Goal: Task Accomplishment & Management: Manage account settings

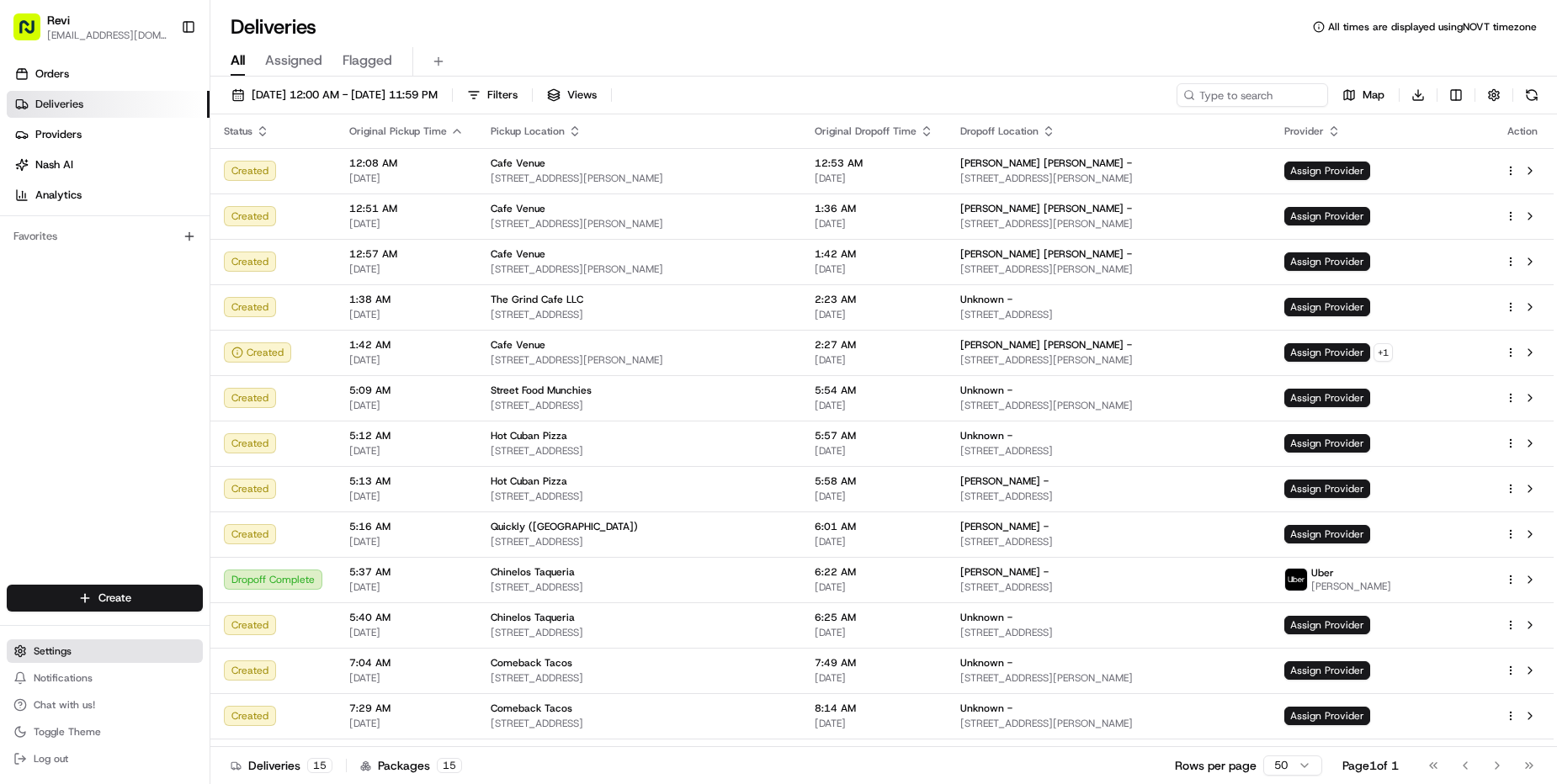
click at [65, 657] on span "Settings" at bounding box center [52, 650] width 38 height 13
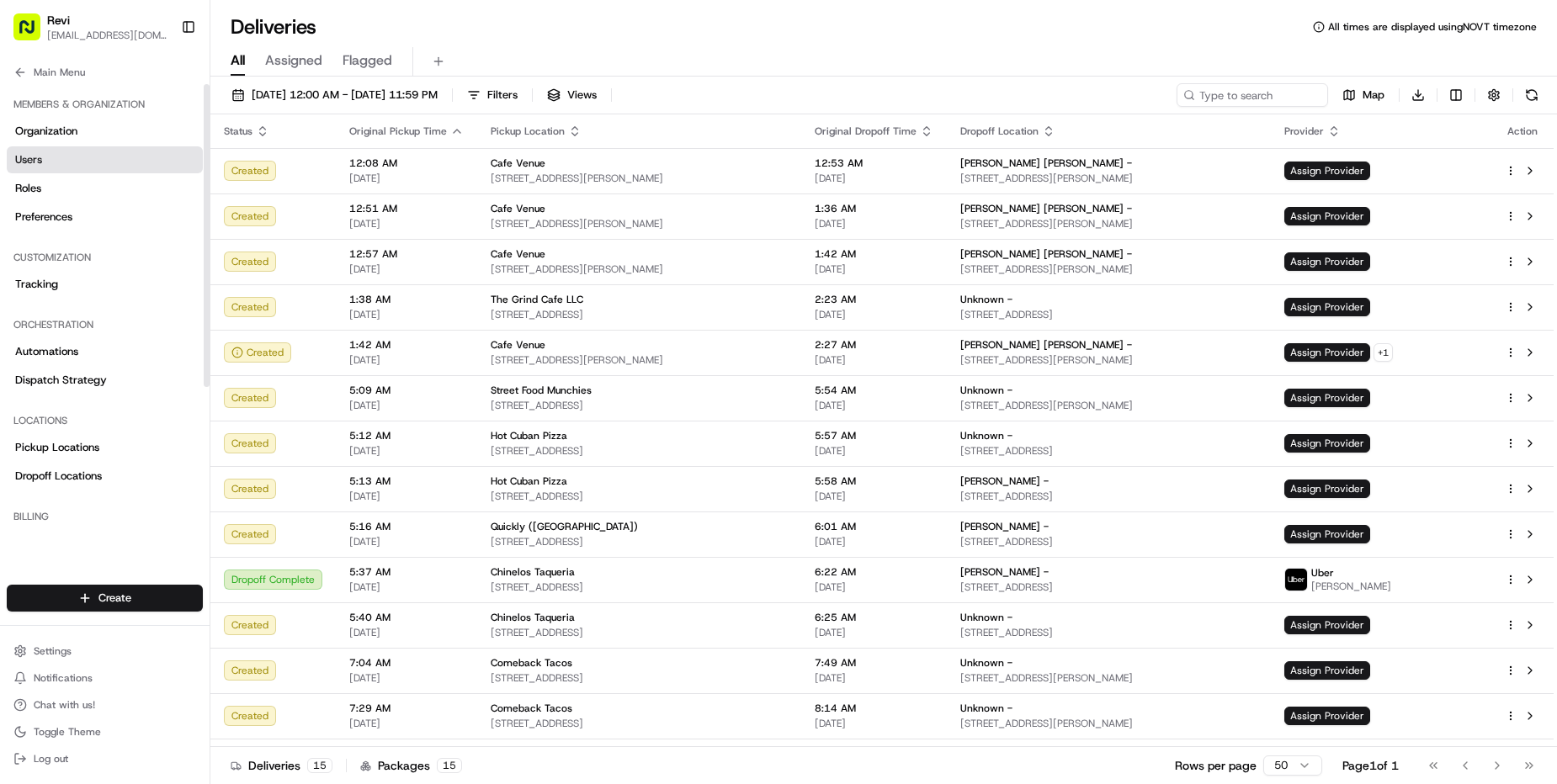
click at [88, 161] on link "Users" at bounding box center [105, 160] width 196 height 27
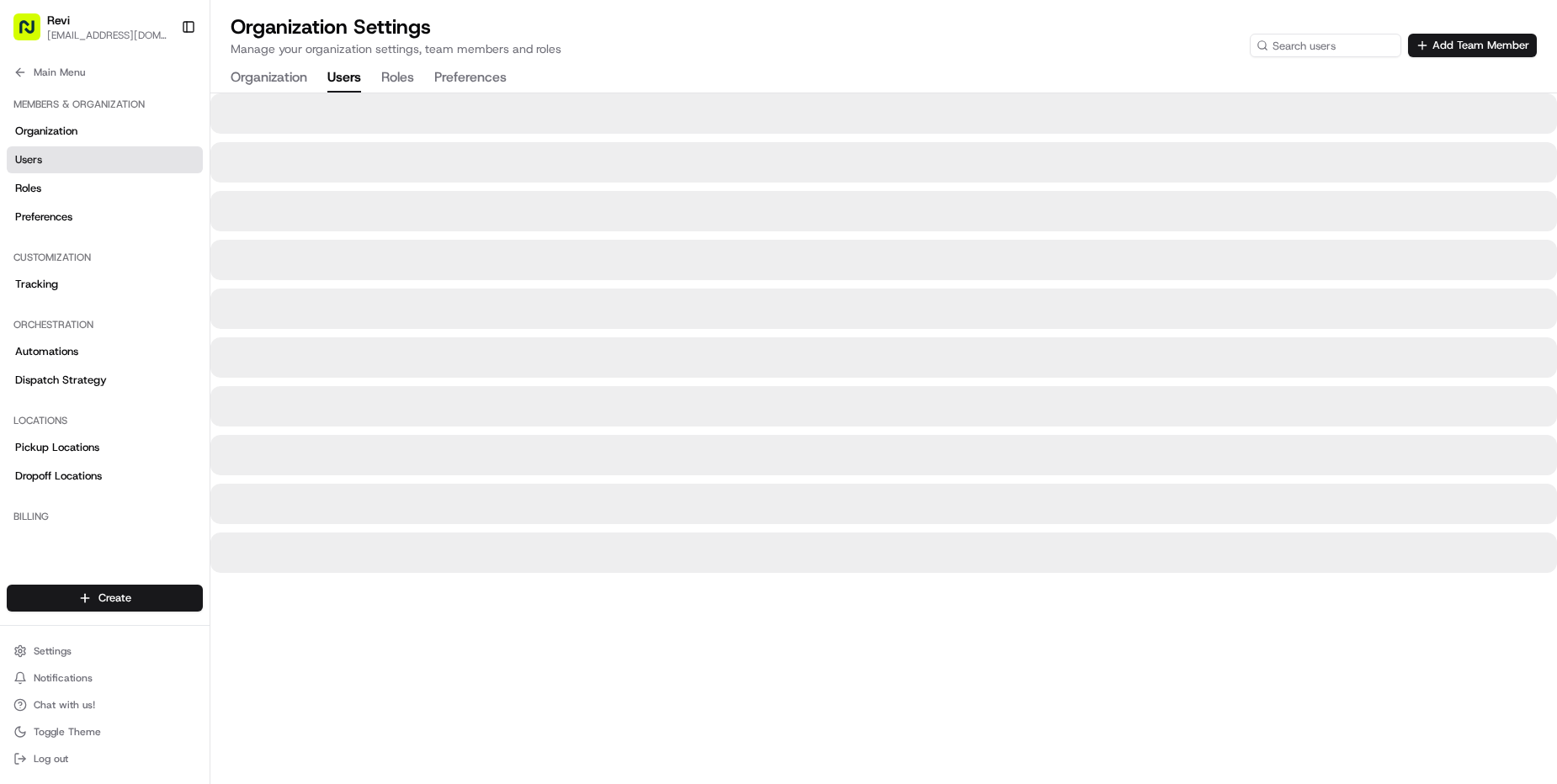
click at [544, 56] on p "Manage your organization settings, team members and roles" at bounding box center [396, 48] width 331 height 17
click at [545, 57] on p "Manage your organization settings, team members and roles" at bounding box center [396, 48] width 331 height 17
click at [622, 58] on div "Organization Settings Manage your organization settings, team members and roles…" at bounding box center [884, 52] width 1347 height 79
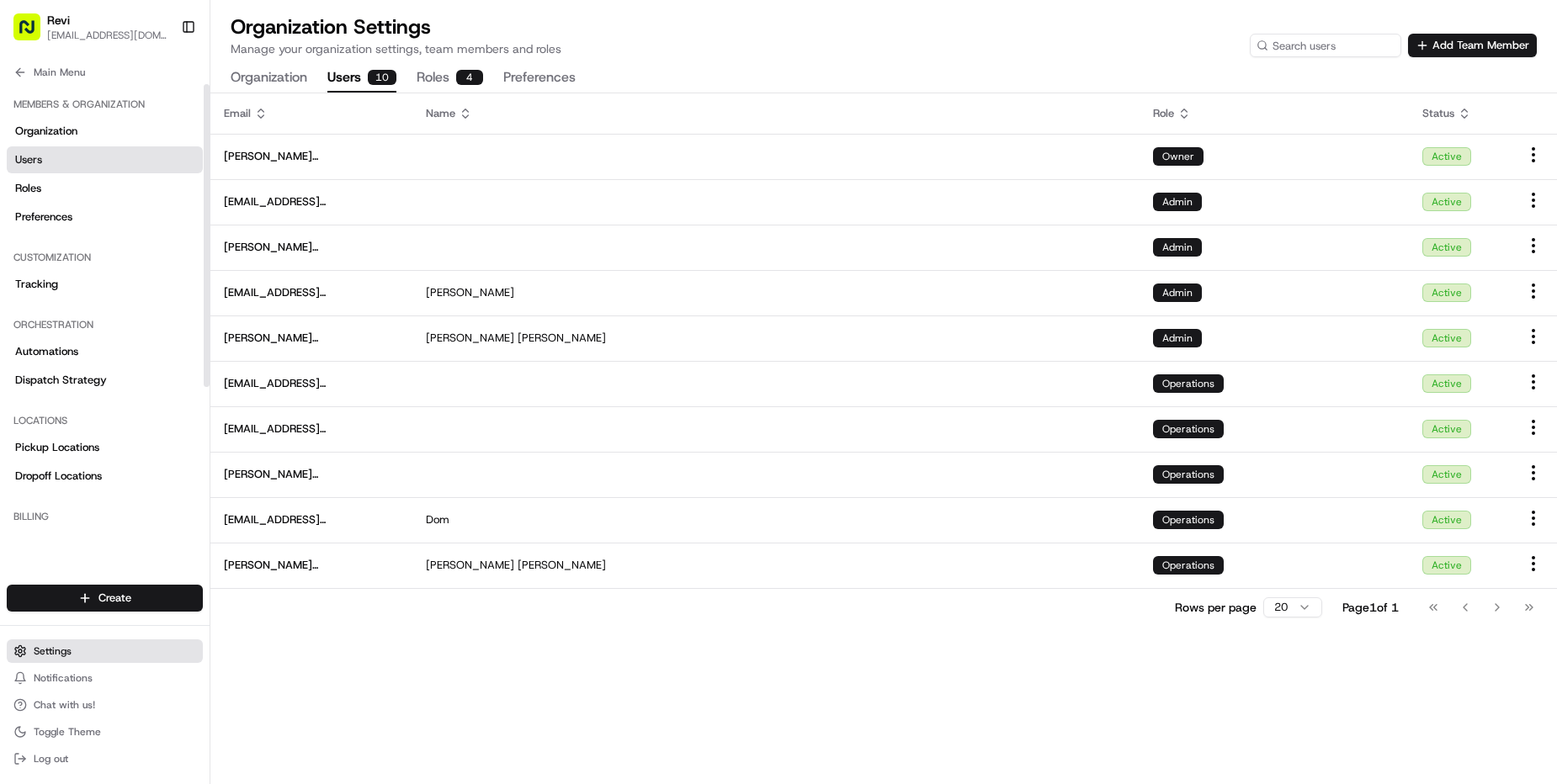
click at [67, 655] on span "Settings" at bounding box center [52, 650] width 38 height 13
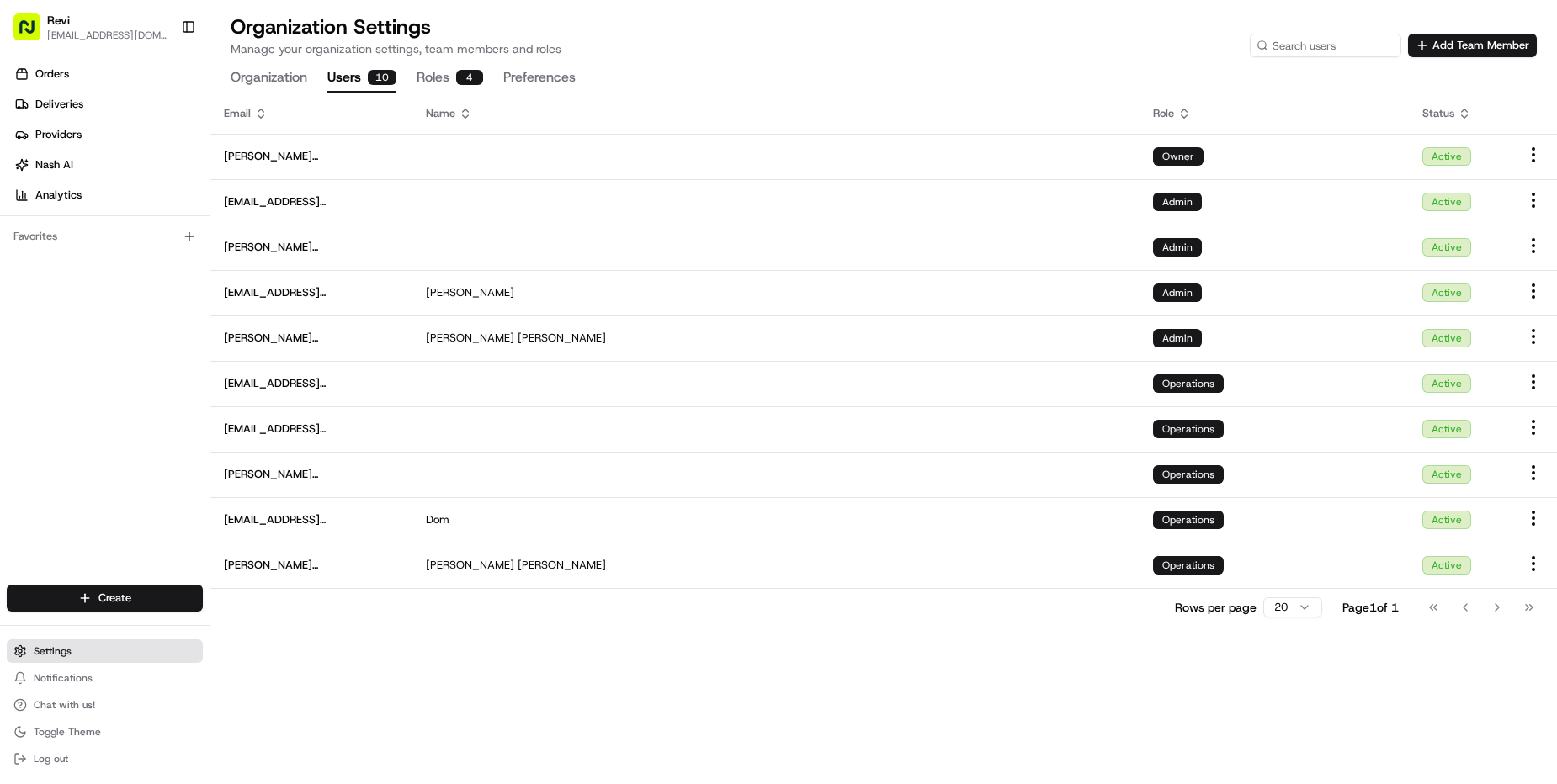
click at [85, 652] on button "Settings" at bounding box center [105, 650] width 196 height 24
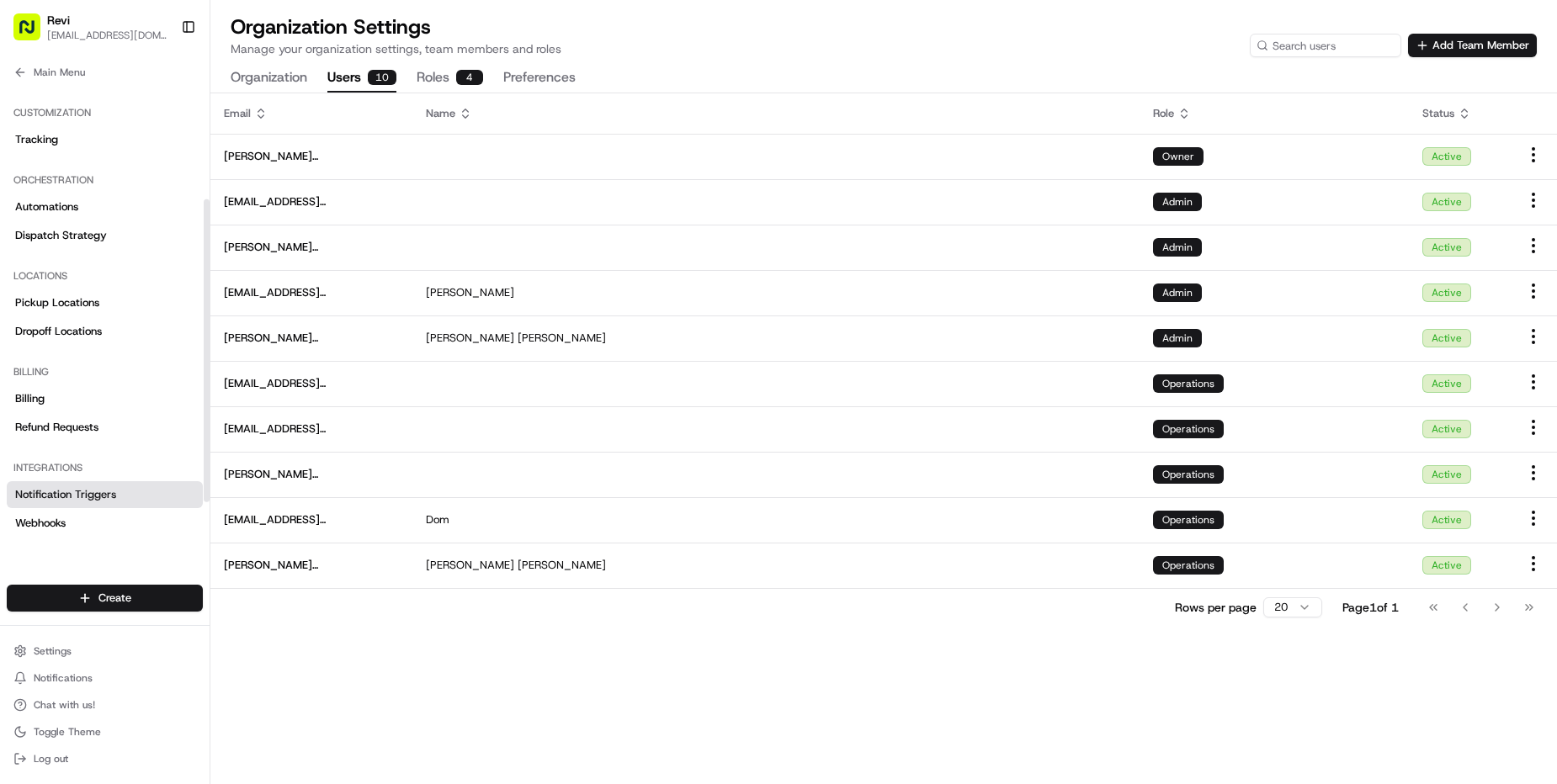
scroll to position [214, 0]
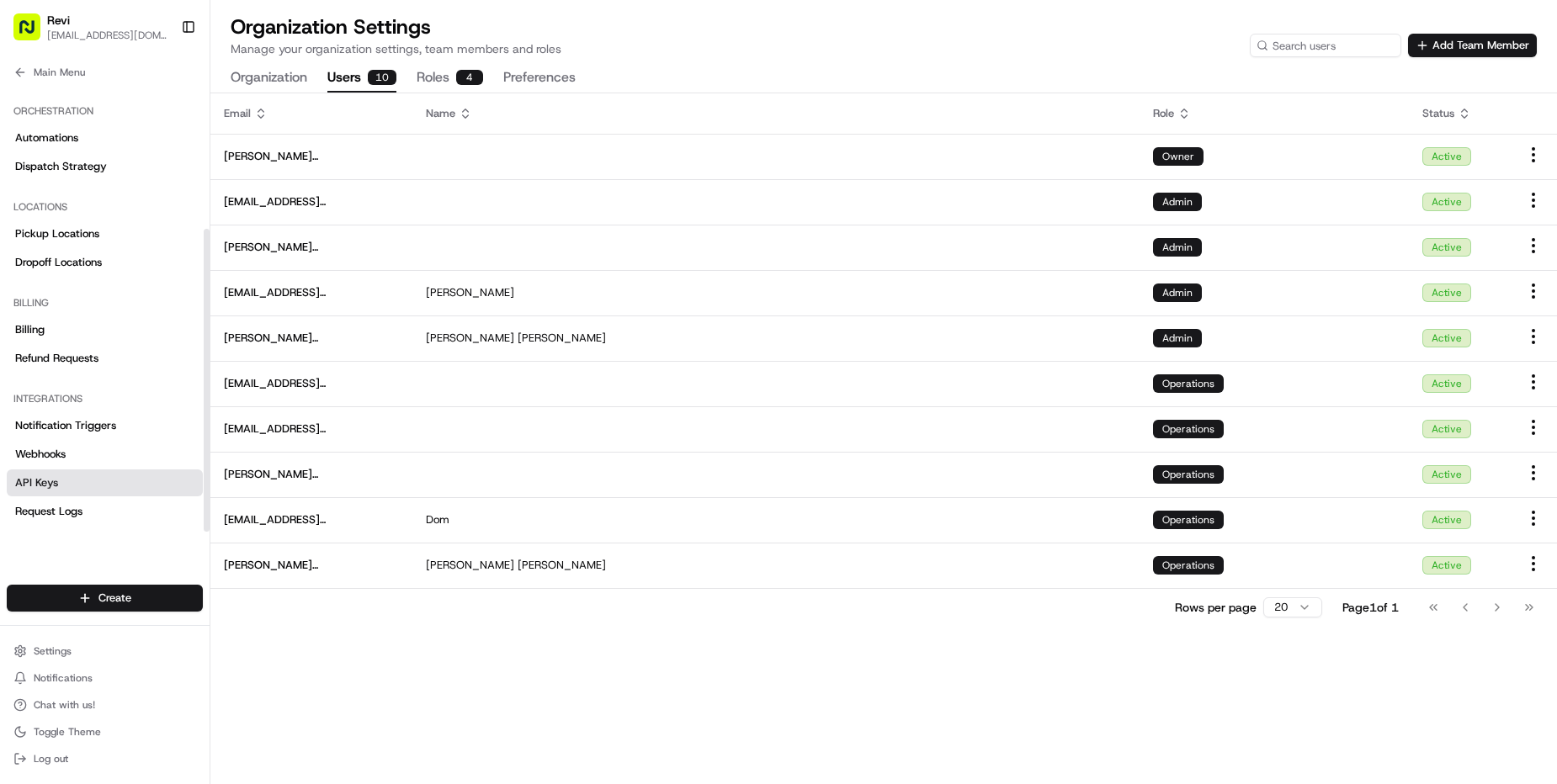
click at [100, 471] on link "API Keys" at bounding box center [105, 483] width 196 height 27
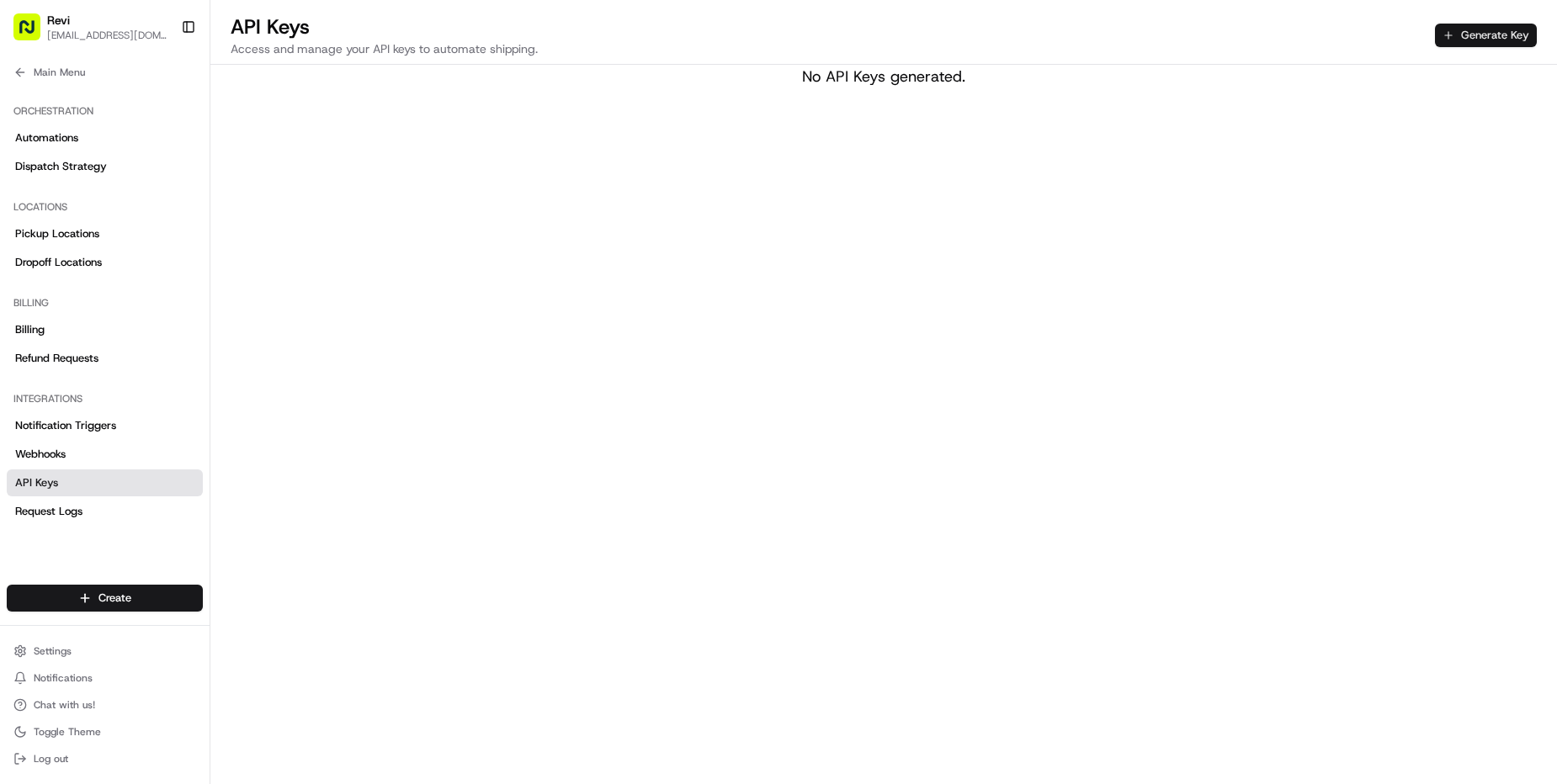
click at [1490, 45] on button "Generate Key" at bounding box center [1485, 35] width 102 height 24
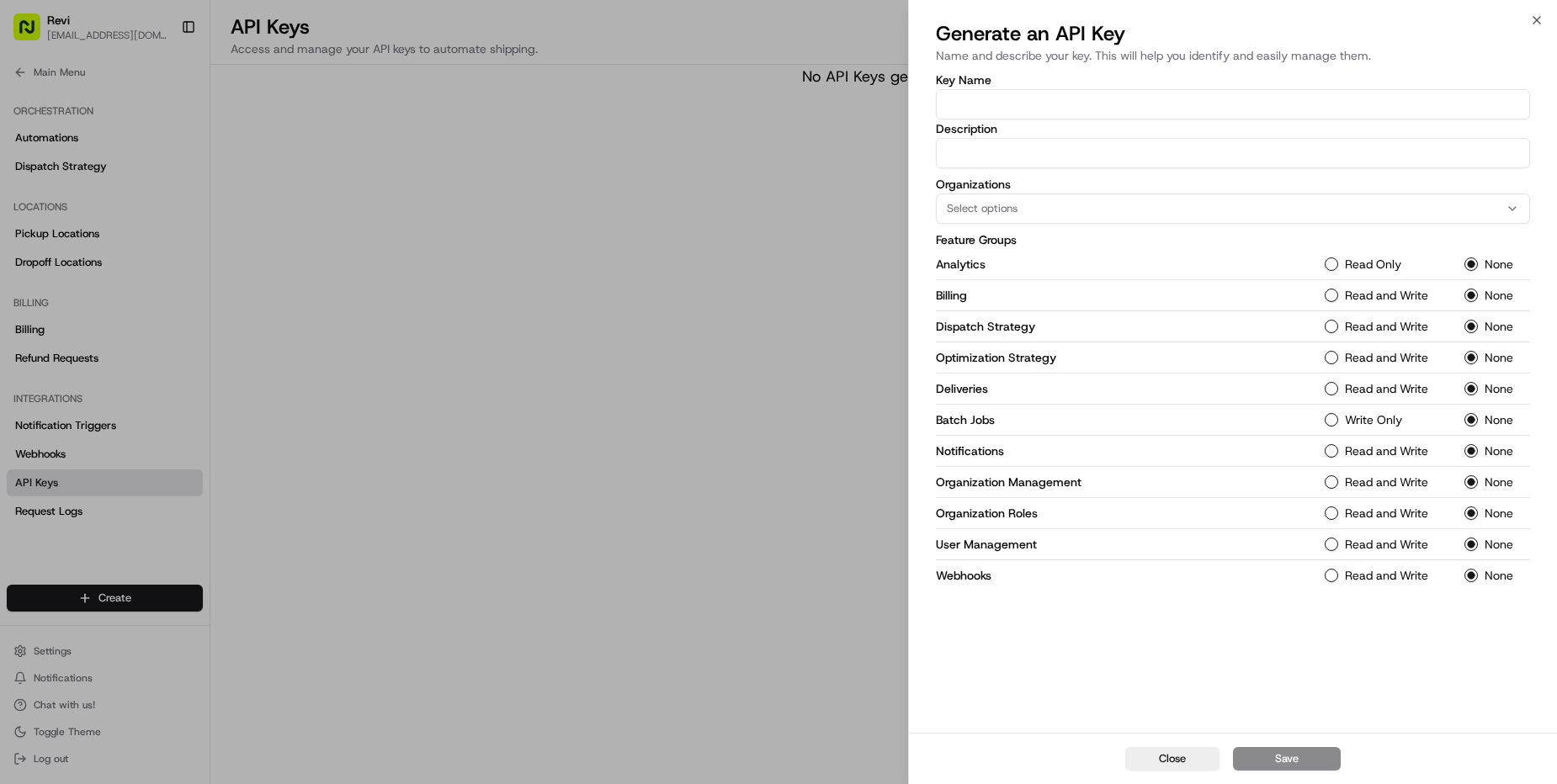
click at [1206, 54] on p "Name and describe your key. This will help you identify and easily manage them." at bounding box center [1233, 55] width 594 height 17
click at [1154, 54] on p "Name and describe your key. This will help you identify and easily manage them." at bounding box center [1233, 55] width 594 height 17
drag, startPoint x: 1218, startPoint y: 55, endPoint x: 1450, endPoint y: 55, distance: 232.0
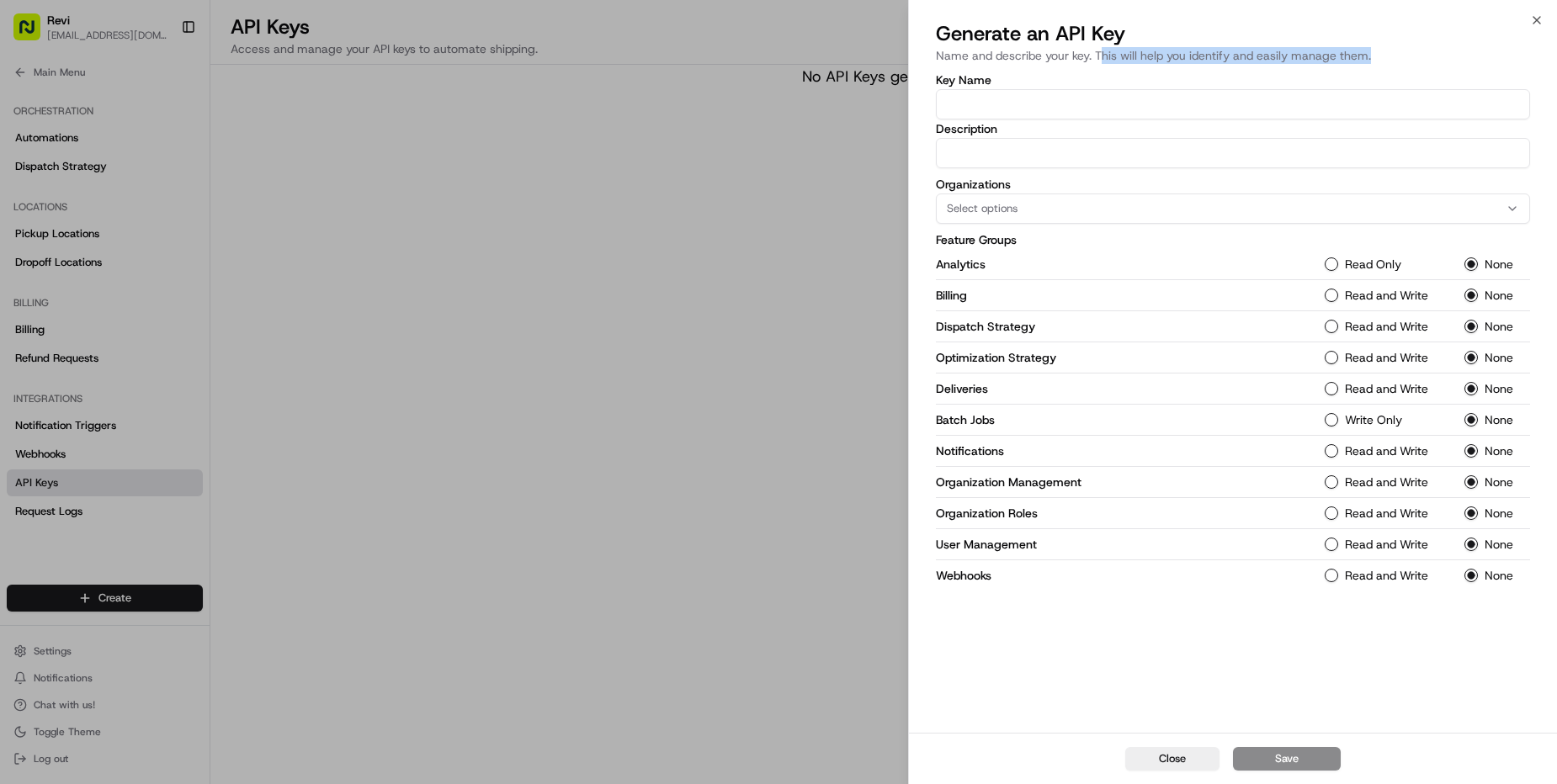
click at [1450, 55] on p "Name and describe your key. This will help you identify and easily manage them." at bounding box center [1233, 55] width 594 height 17
click at [789, 334] on div at bounding box center [778, 392] width 1557 height 784
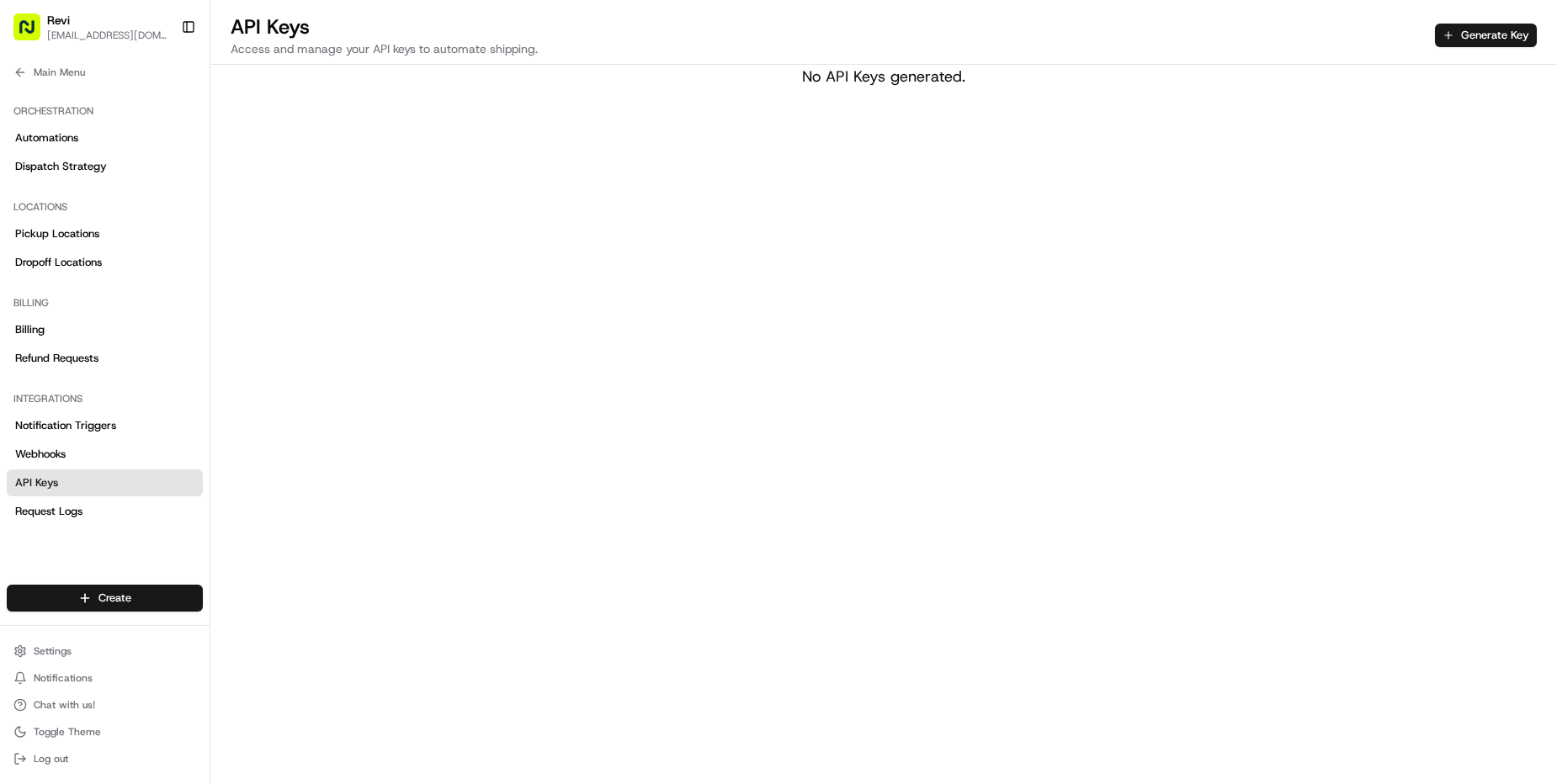
click at [760, 347] on div "API Keys Access and manage your API keys to automate shipping. Generate Key No …" at bounding box center [884, 392] width 1347 height 784
drag, startPoint x: 1025, startPoint y: 81, endPoint x: 780, endPoint y: 78, distance: 245.0
click at [780, 78] on div "No API Keys generated." at bounding box center [884, 76] width 1347 height 24
click at [801, 132] on div "API Keys Access and manage your API keys to automate shipping. Generate Key No …" at bounding box center [884, 392] width 1347 height 784
drag, startPoint x: 723, startPoint y: 186, endPoint x: 730, endPoint y: 179, distance: 9.9
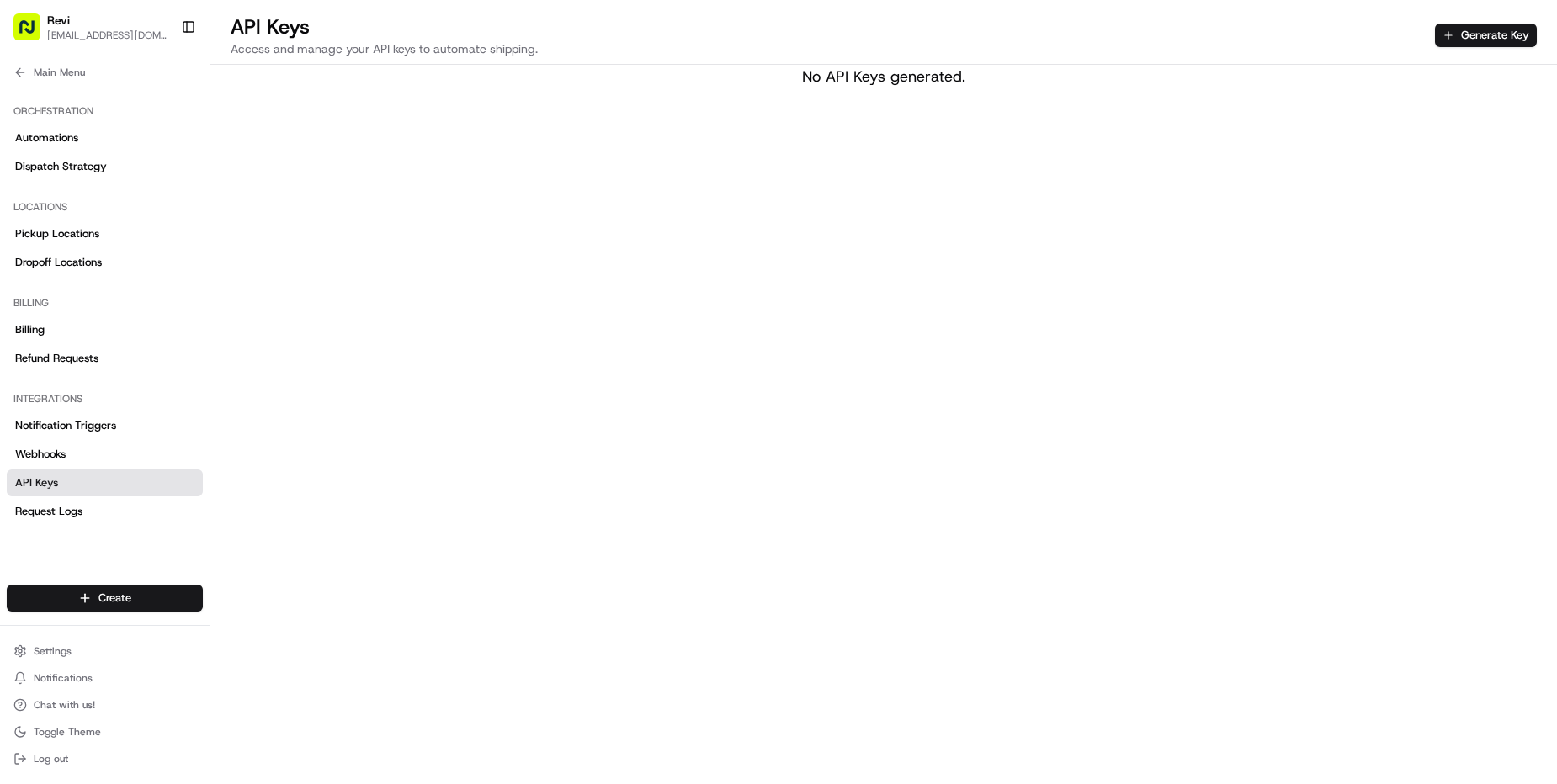
click at [725, 184] on div "API Keys Access and manage your API keys to automate shipping. Generate Key No …" at bounding box center [884, 392] width 1347 height 784
drag, startPoint x: 1040, startPoint y: 59, endPoint x: 738, endPoint y: 59, distance: 302.0
click at [738, 59] on div "API Keys Access and manage your API keys to automate shipping. Generate Key" at bounding box center [884, 38] width 1347 height 52
click at [835, 168] on div "API Keys Access and manage your API keys to automate shipping. Generate Key No …" at bounding box center [884, 392] width 1347 height 784
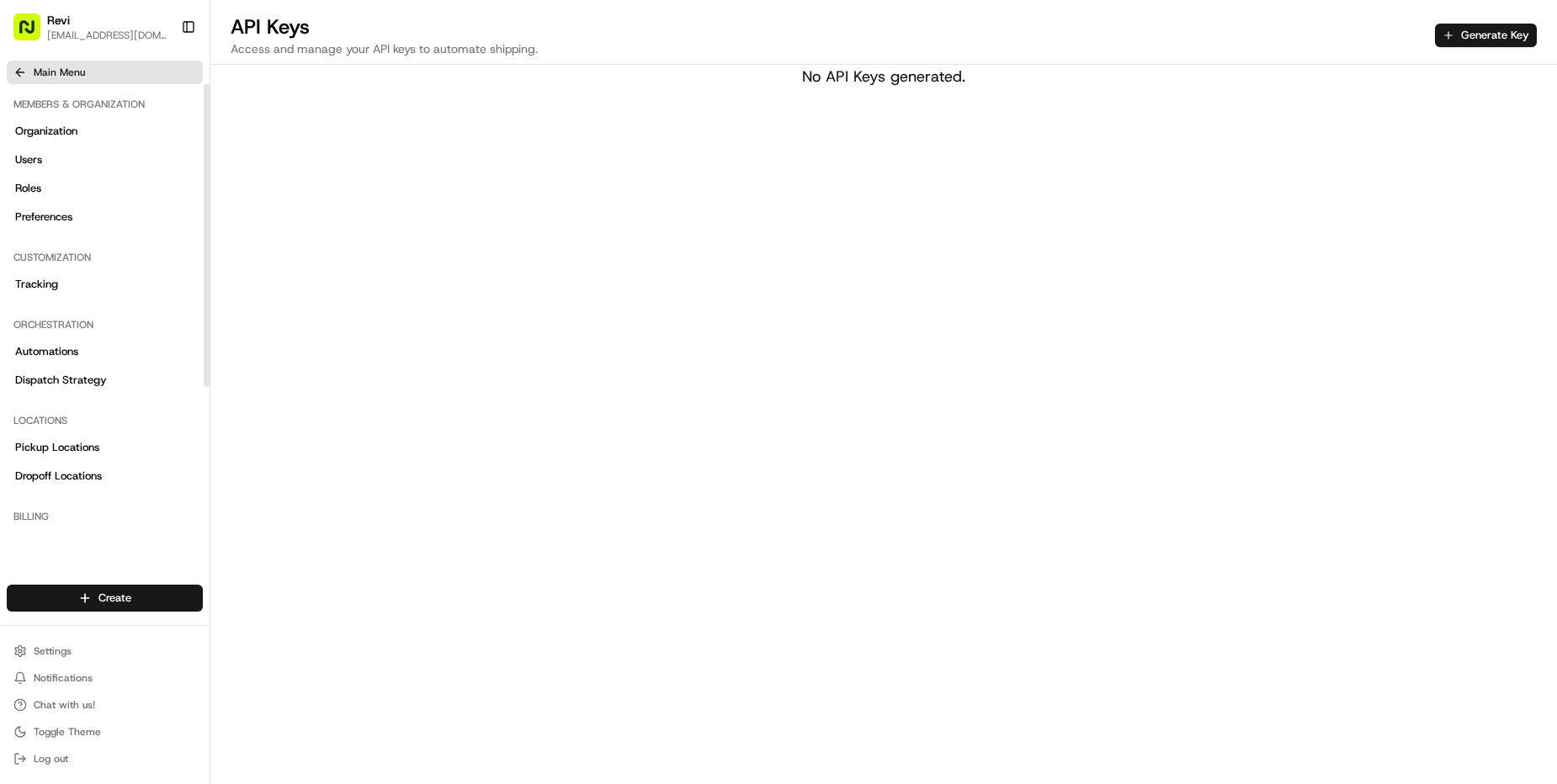
click at [47, 76] on span "Main Menu" at bounding box center [59, 72] width 52 height 13
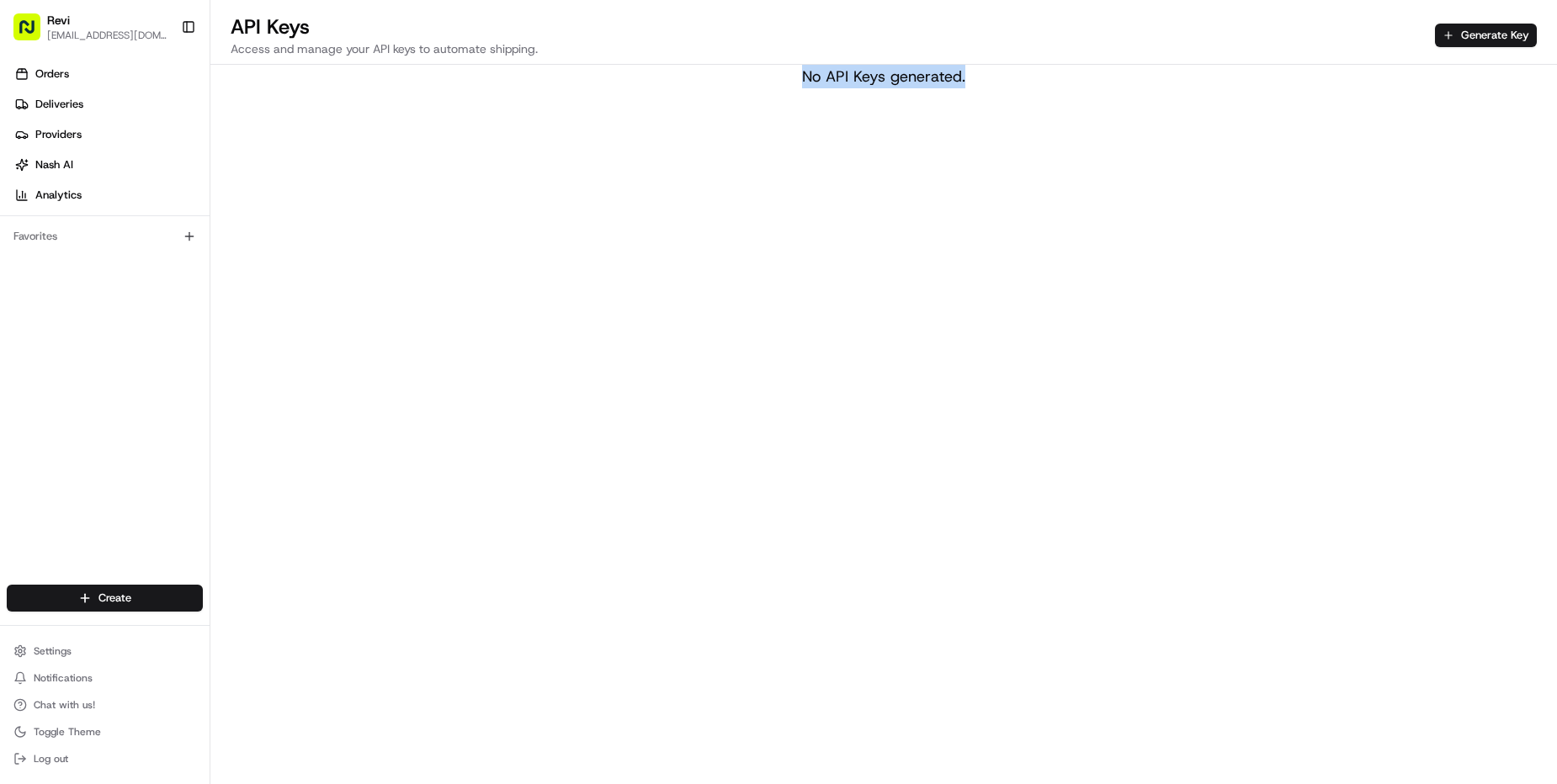
drag, startPoint x: 931, startPoint y: 81, endPoint x: 751, endPoint y: 77, distance: 180.0
click at [751, 77] on div "API Keys Access and manage your API keys to automate shipping. Generate Key No …" at bounding box center [884, 392] width 1347 height 784
click at [839, 87] on div "No API Keys generated." at bounding box center [884, 76] width 1347 height 24
click at [828, 87] on div at bounding box center [828, 87] width 0 height 0
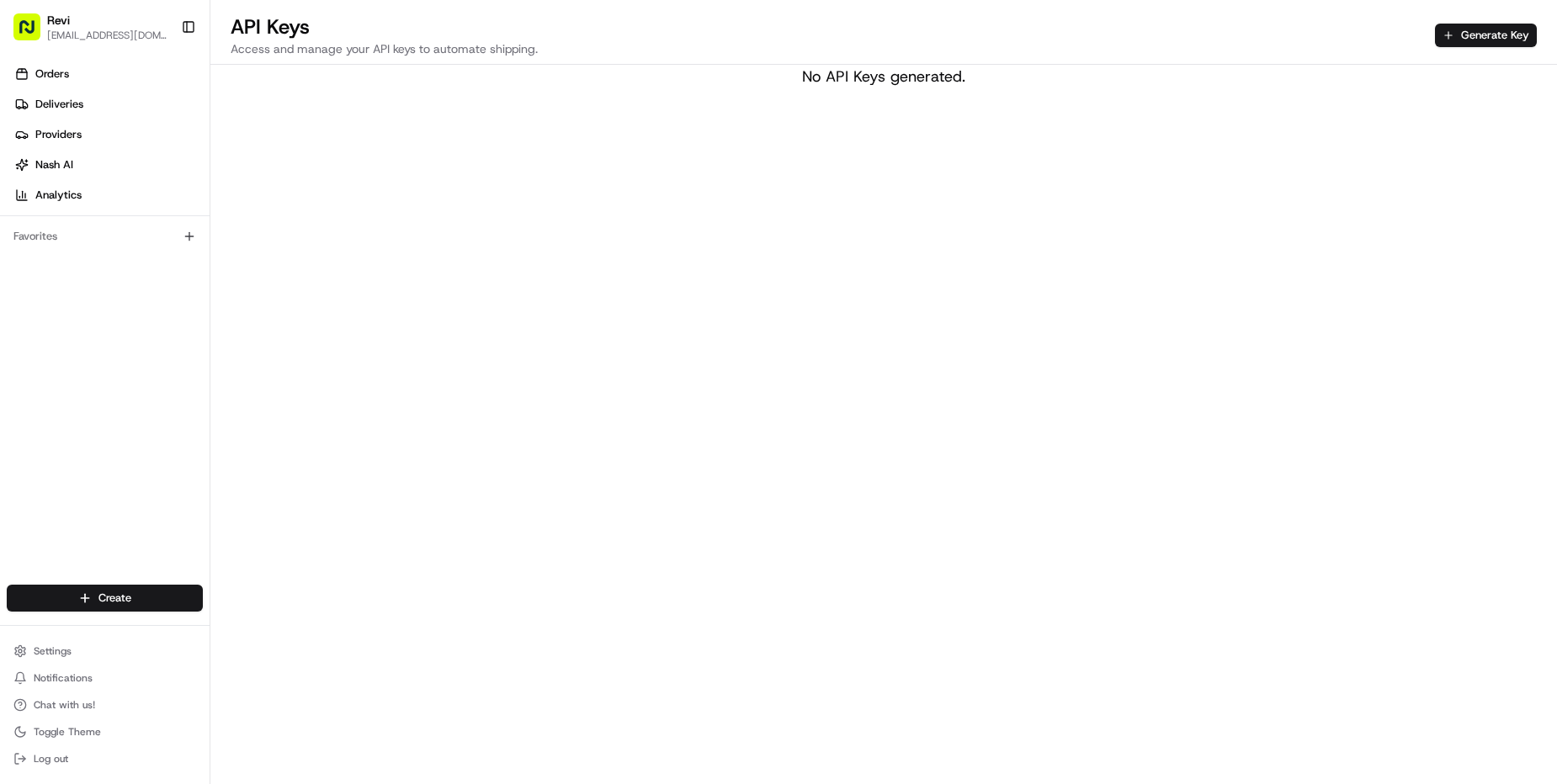
click at [896, 81] on div "No API Keys generated." at bounding box center [884, 76] width 1347 height 24
click at [920, 81] on div "No API Keys generated." at bounding box center [884, 76] width 1347 height 24
click at [968, 81] on div "No API Keys generated." at bounding box center [884, 76] width 1347 height 24
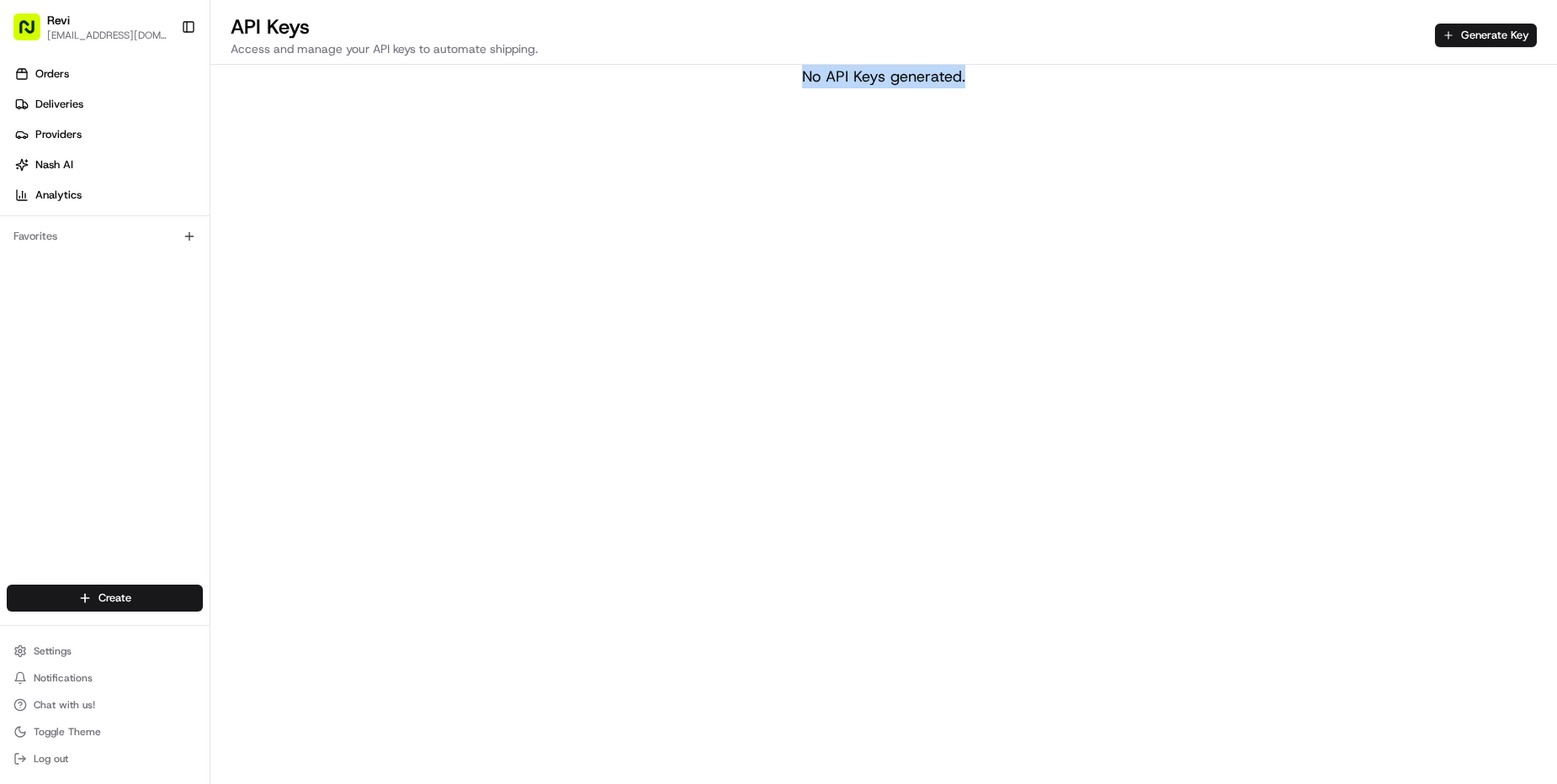
click at [968, 81] on div "No API Keys generated." at bounding box center [884, 76] width 1347 height 24
click at [1008, 84] on div "No API Keys generated." at bounding box center [884, 76] width 1347 height 24
click at [74, 652] on button "Settings" at bounding box center [105, 650] width 196 height 24
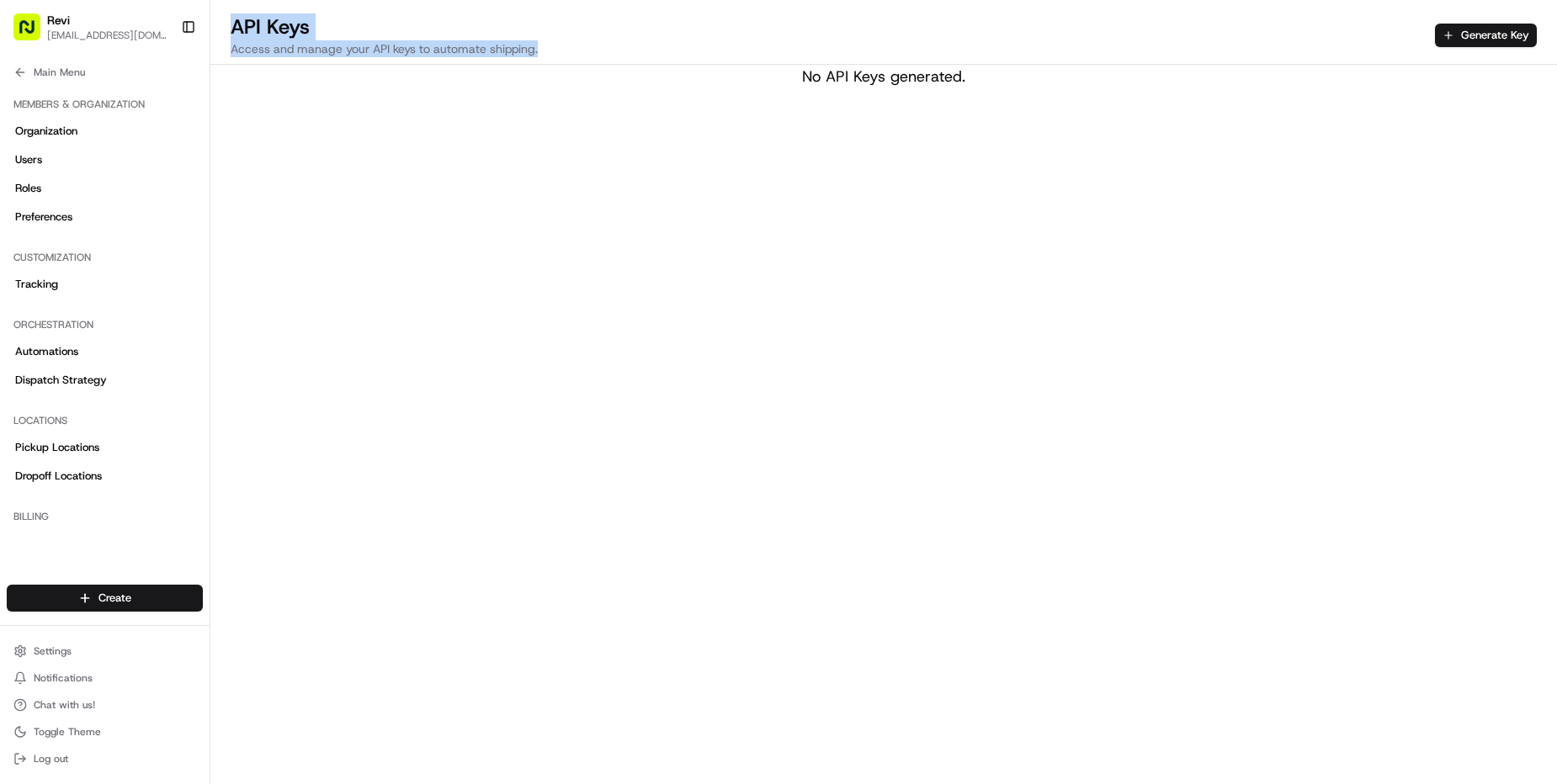
drag, startPoint x: 549, startPoint y: 48, endPoint x: 572, endPoint y: 10, distance: 44.4
click at [572, 10] on div "API Keys Access and manage your API keys to automate shipping. Generate Key" at bounding box center [884, 32] width 1347 height 65
click at [595, 84] on div "No API Keys generated." at bounding box center [884, 76] width 1347 height 24
click at [43, 69] on span "Main Menu" at bounding box center [59, 72] width 52 height 13
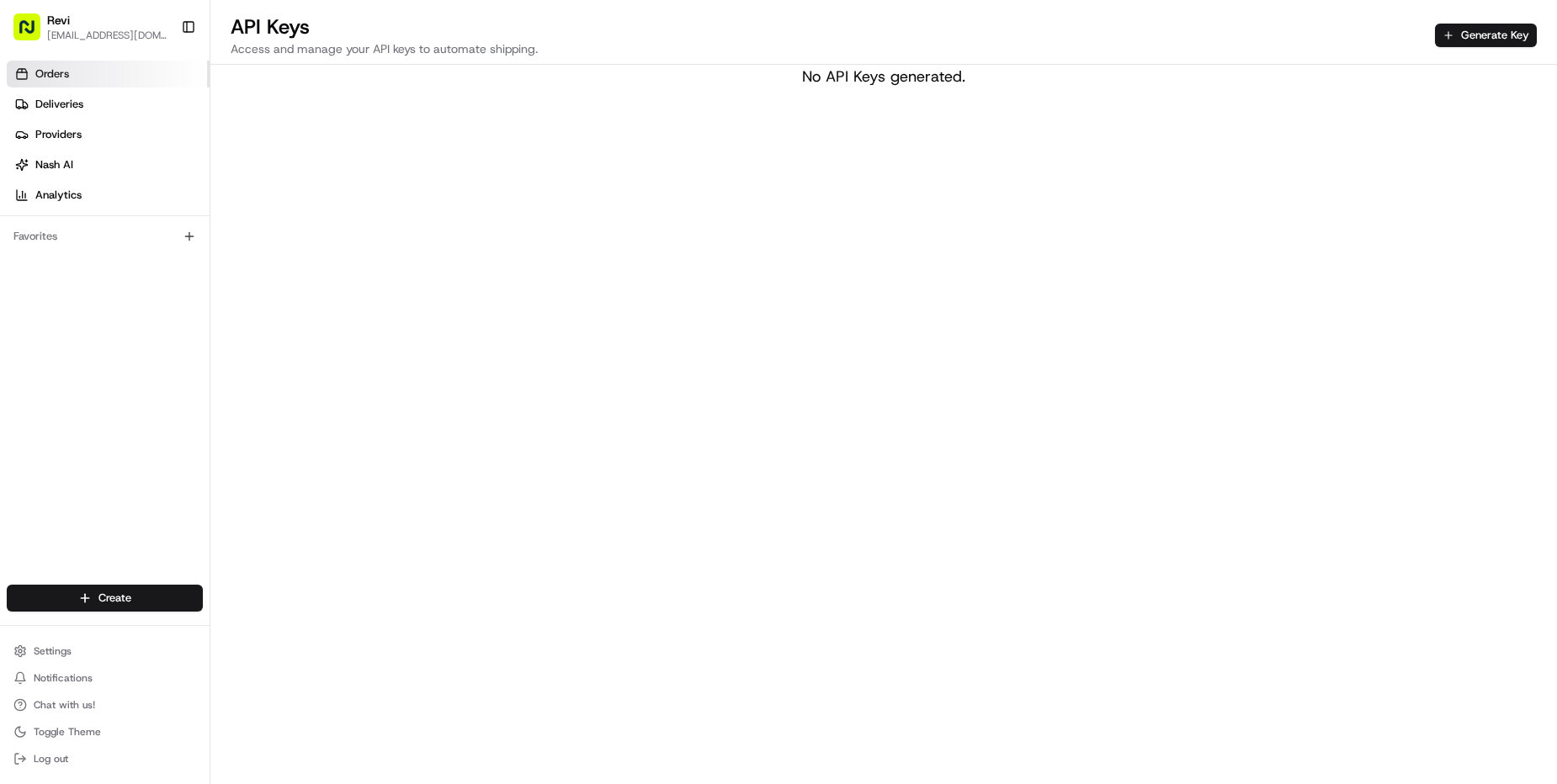
click at [95, 78] on link "Orders" at bounding box center [108, 73] width 203 height 27
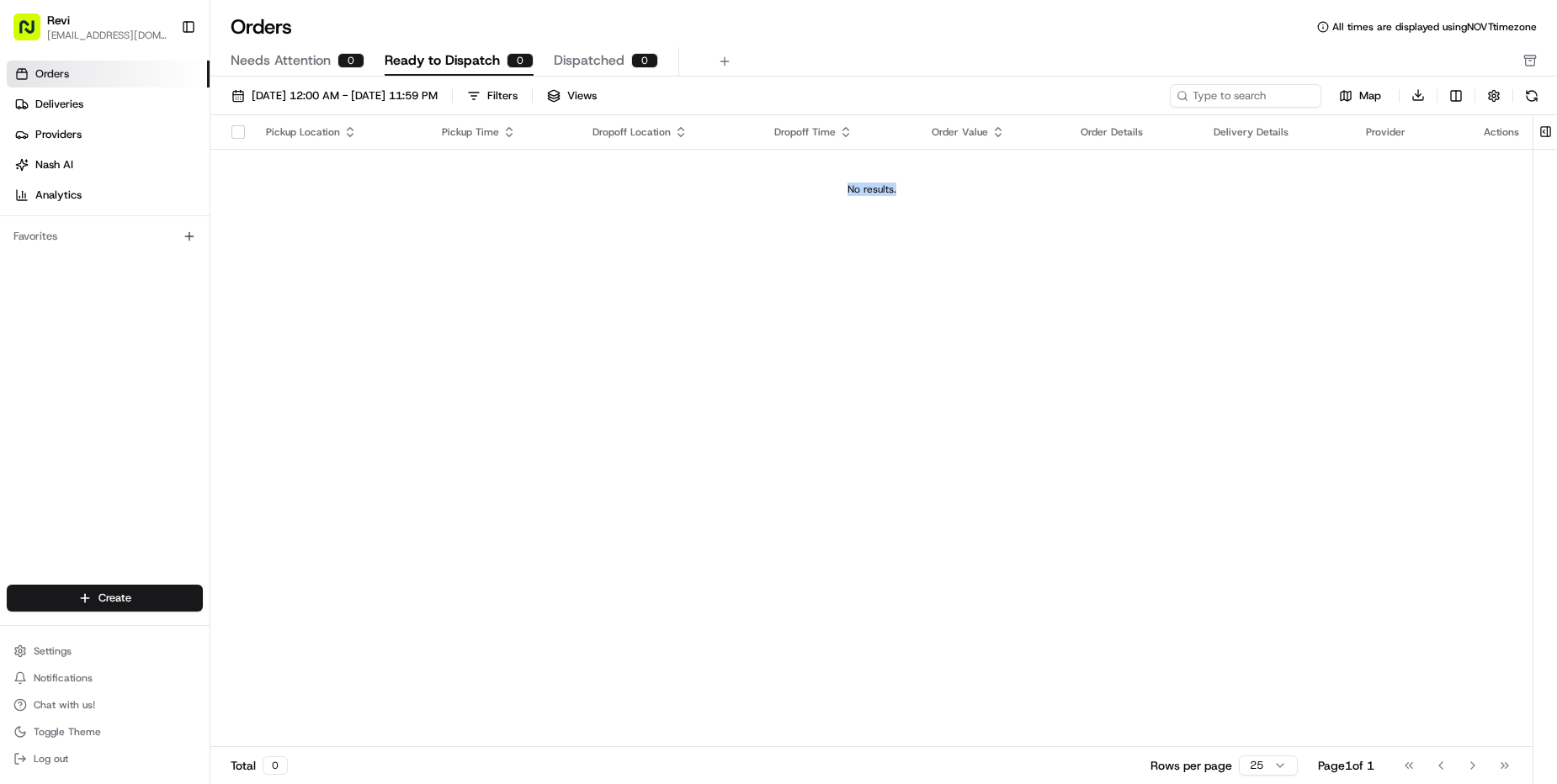
drag, startPoint x: 901, startPoint y: 199, endPoint x: 811, endPoint y: 196, distance: 90.0
click at [811, 196] on td "No results." at bounding box center [872, 189] width 1322 height 81
click at [811, 196] on div "No results." at bounding box center [872, 189] width 1309 height 13
click at [932, 189] on div "No results." at bounding box center [872, 189] width 1309 height 13
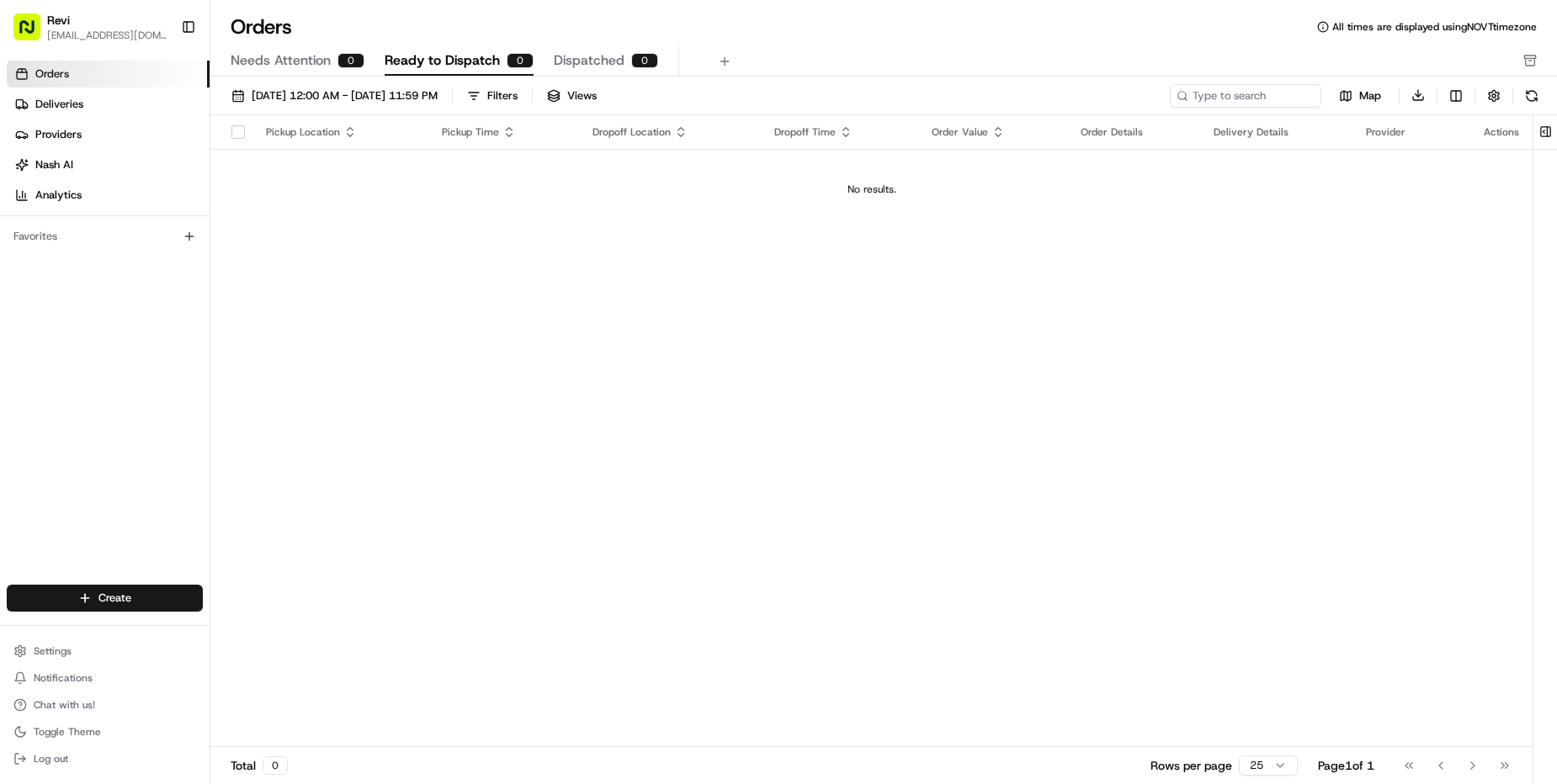
click at [932, 189] on div "No results." at bounding box center [872, 189] width 1309 height 13
click at [956, 200] on td "No results." at bounding box center [872, 189] width 1322 height 81
drag, startPoint x: 908, startPoint y: 193, endPoint x: 805, endPoint y: 193, distance: 103.0
click at [805, 193] on div "No results." at bounding box center [872, 189] width 1309 height 13
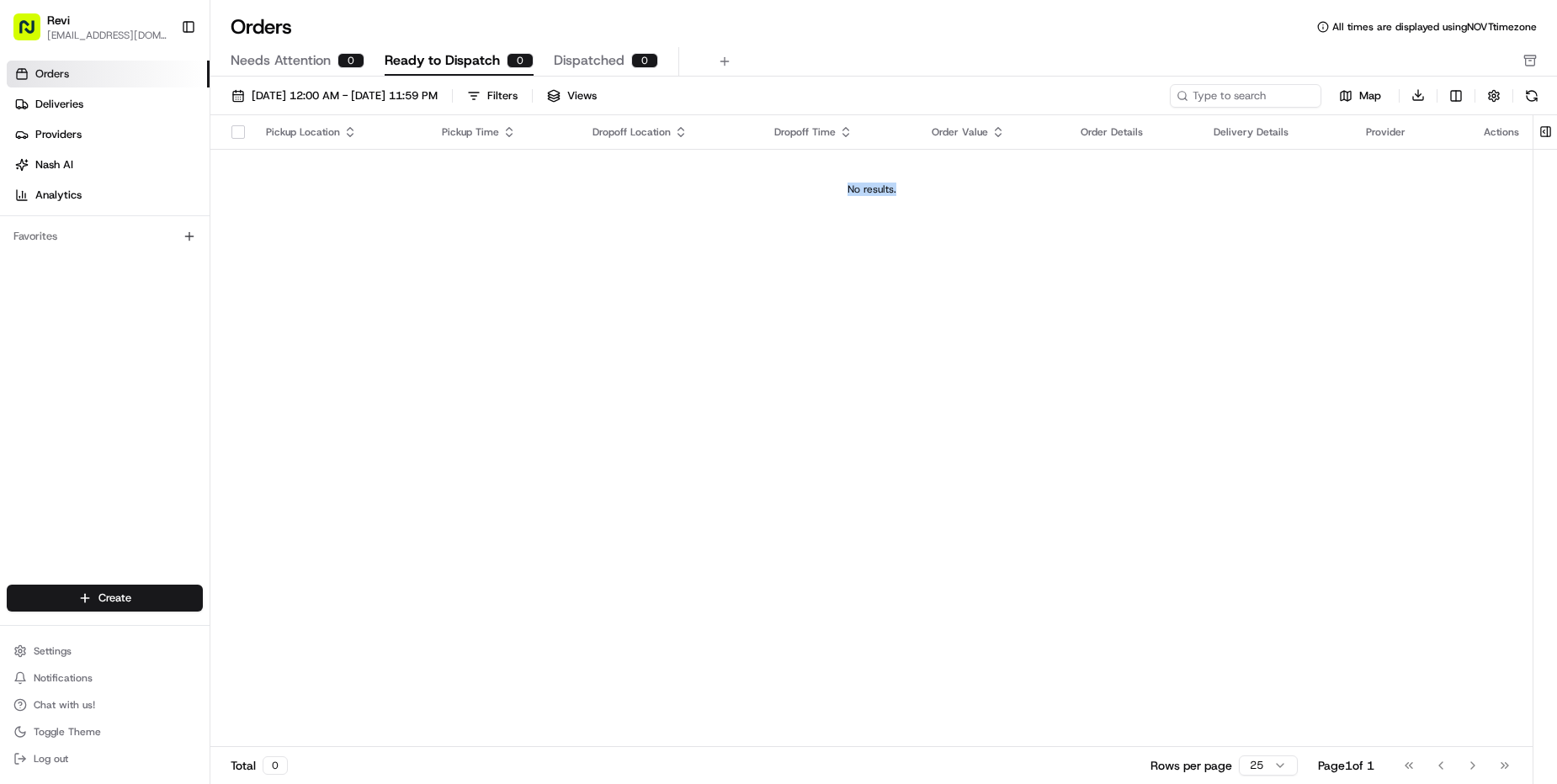
click at [770, 207] on td "No results." at bounding box center [872, 189] width 1322 height 81
click at [145, 651] on button "Settings" at bounding box center [105, 650] width 196 height 24
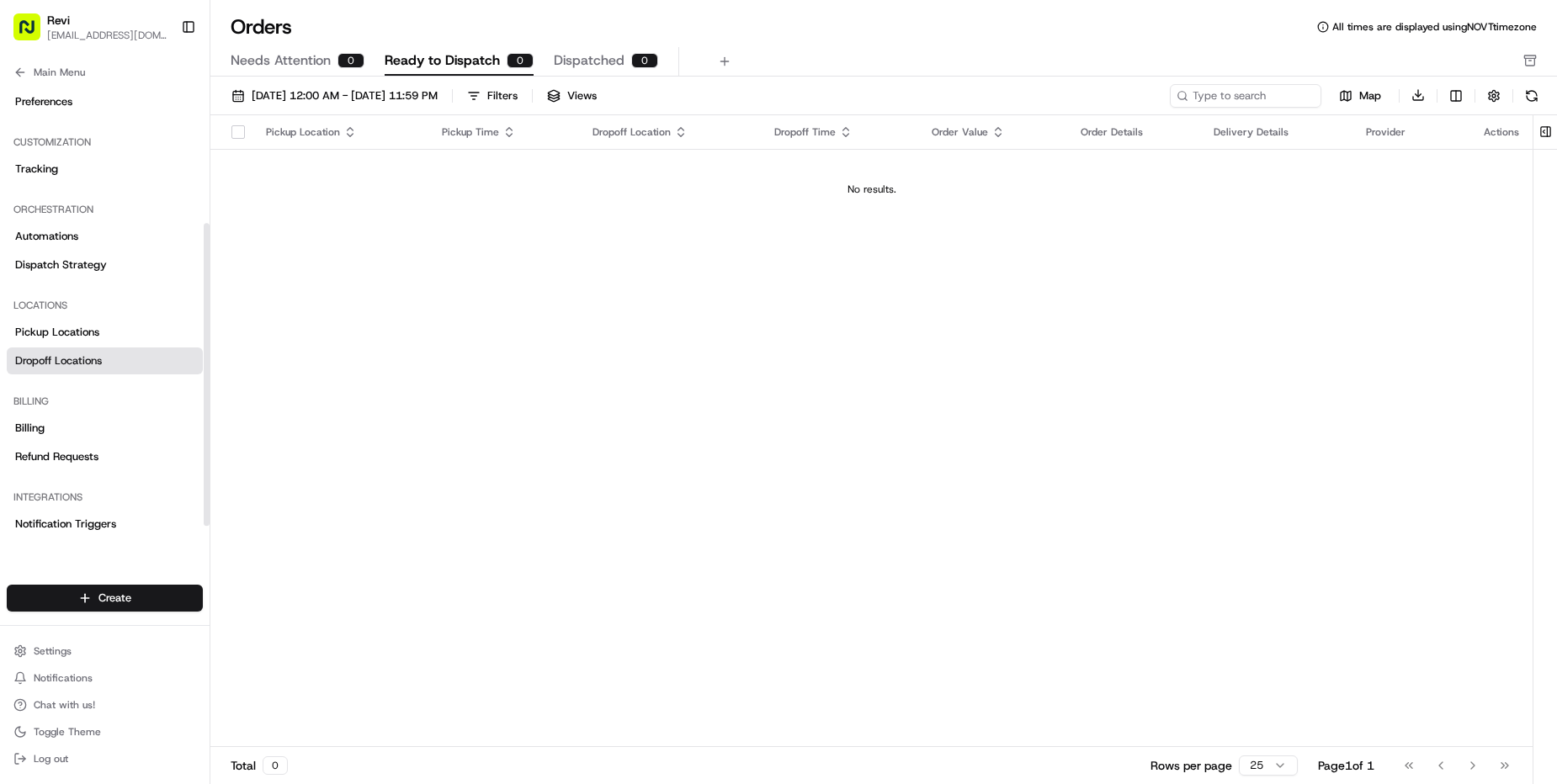
scroll to position [214, 0]
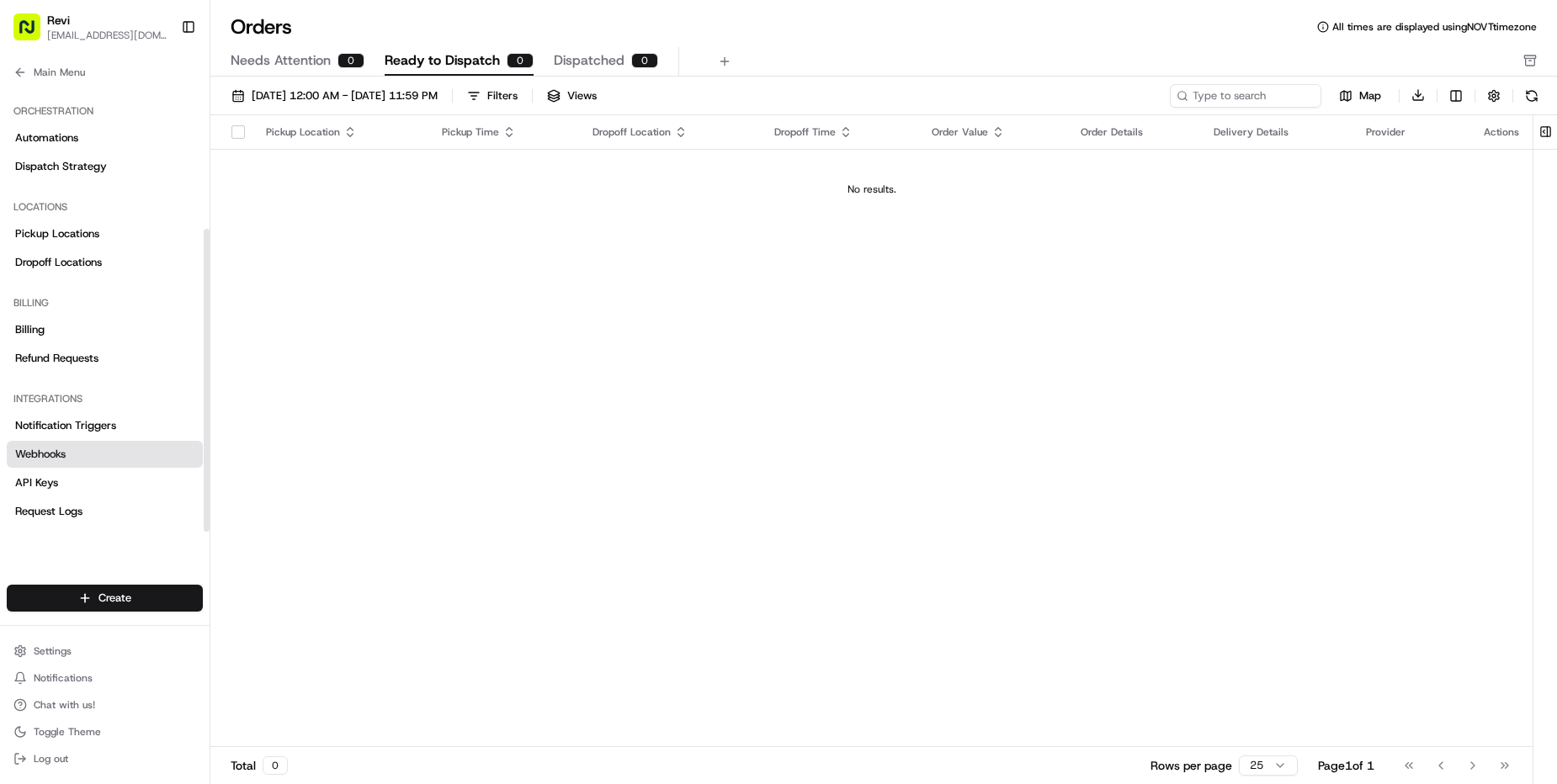
click at [99, 455] on link "Webhooks" at bounding box center [105, 454] width 196 height 27
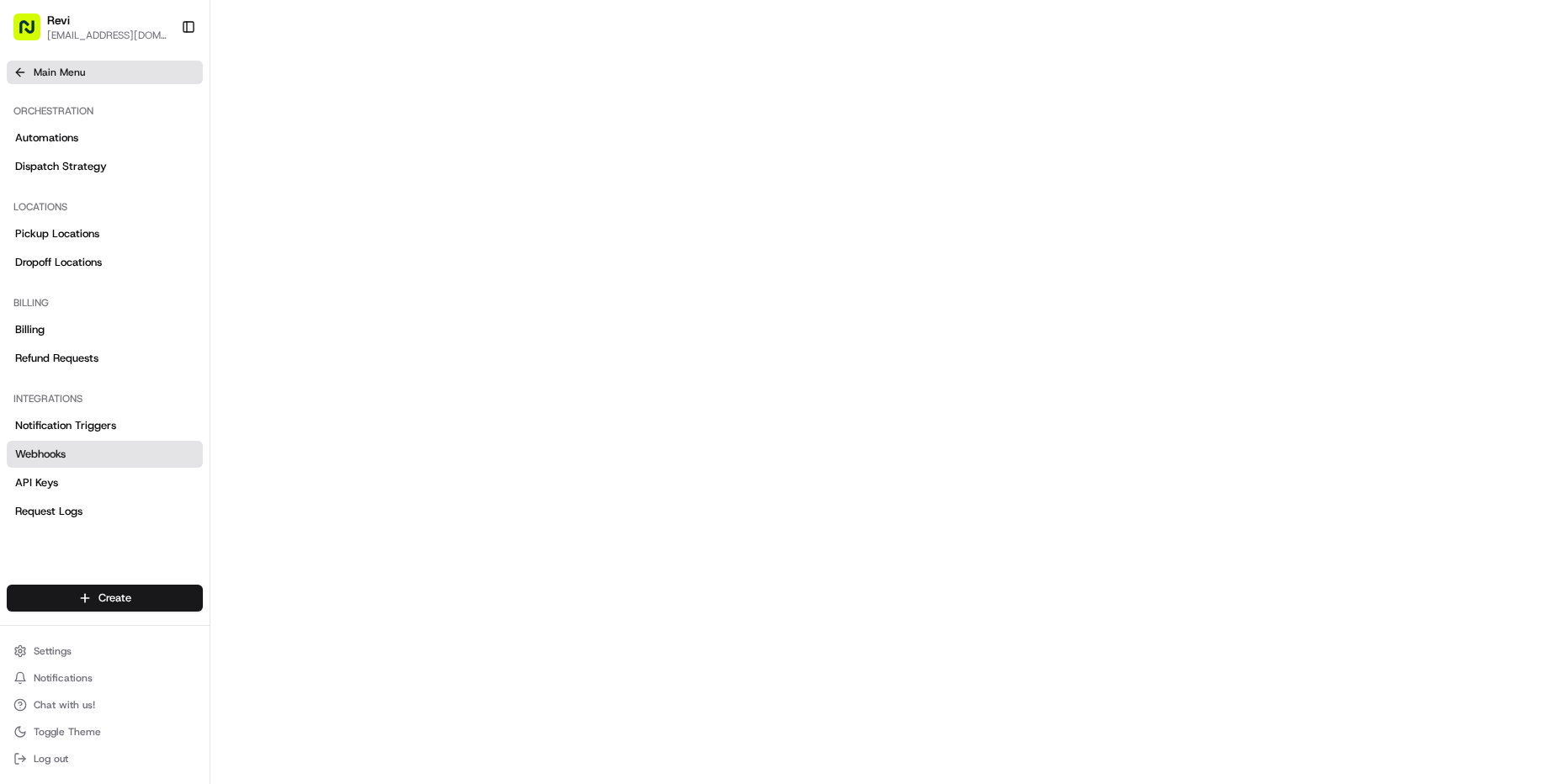
click at [114, 74] on button "Main Menu" at bounding box center [105, 72] width 196 height 24
